Goal: Information Seeking & Learning: Compare options

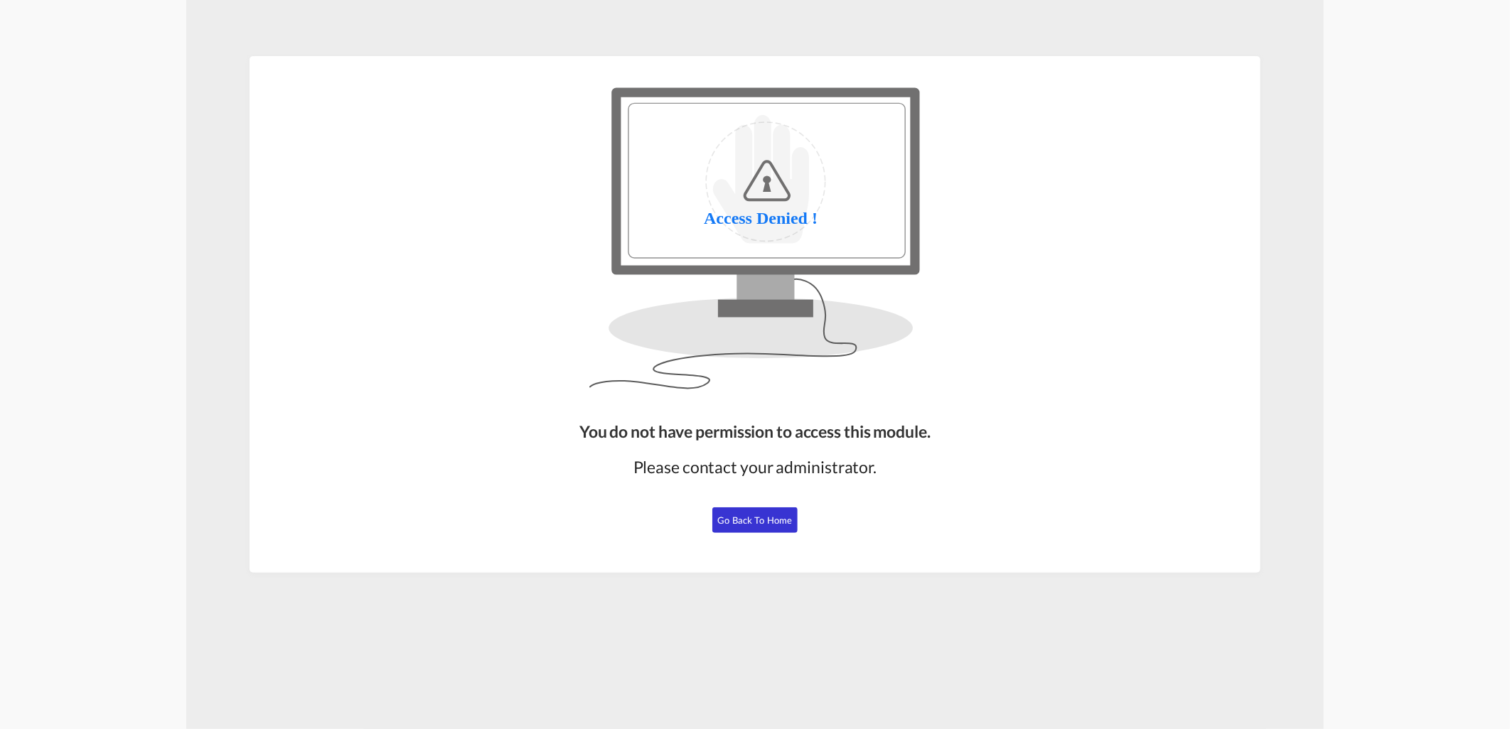
click at [674, 527] on button "Go Back to Home" at bounding box center [754, 521] width 85 height 26
